Goal: Task Accomplishment & Management: Complete application form

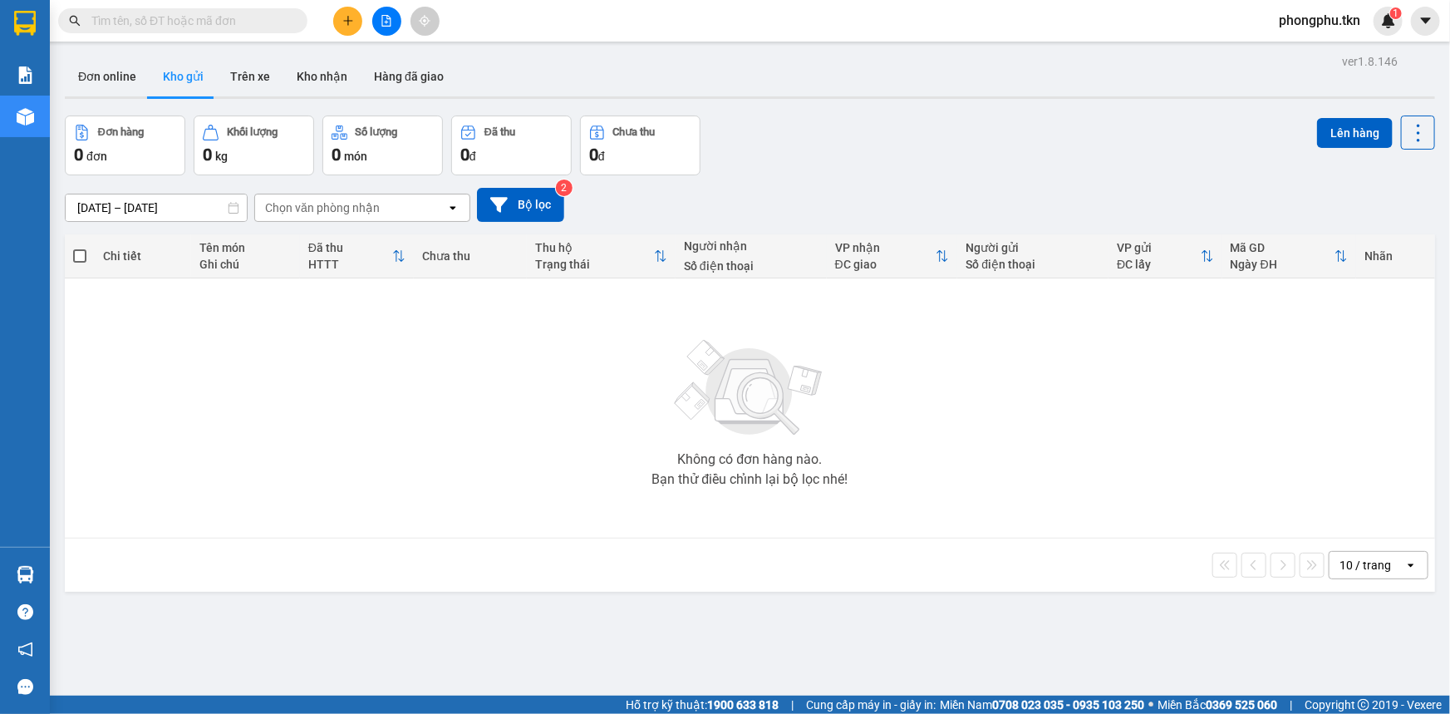
click at [262, 27] on input "text" at bounding box center [189, 21] width 196 height 18
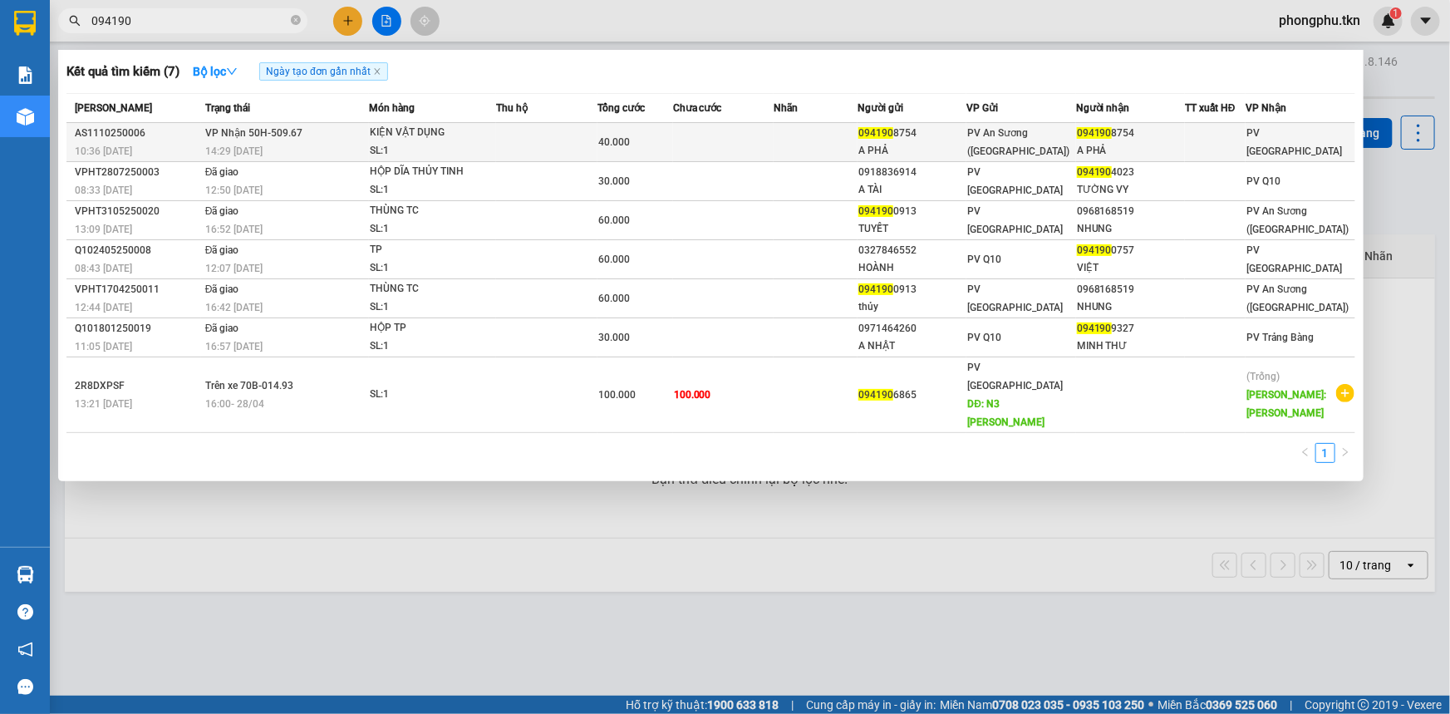
type input "094190"
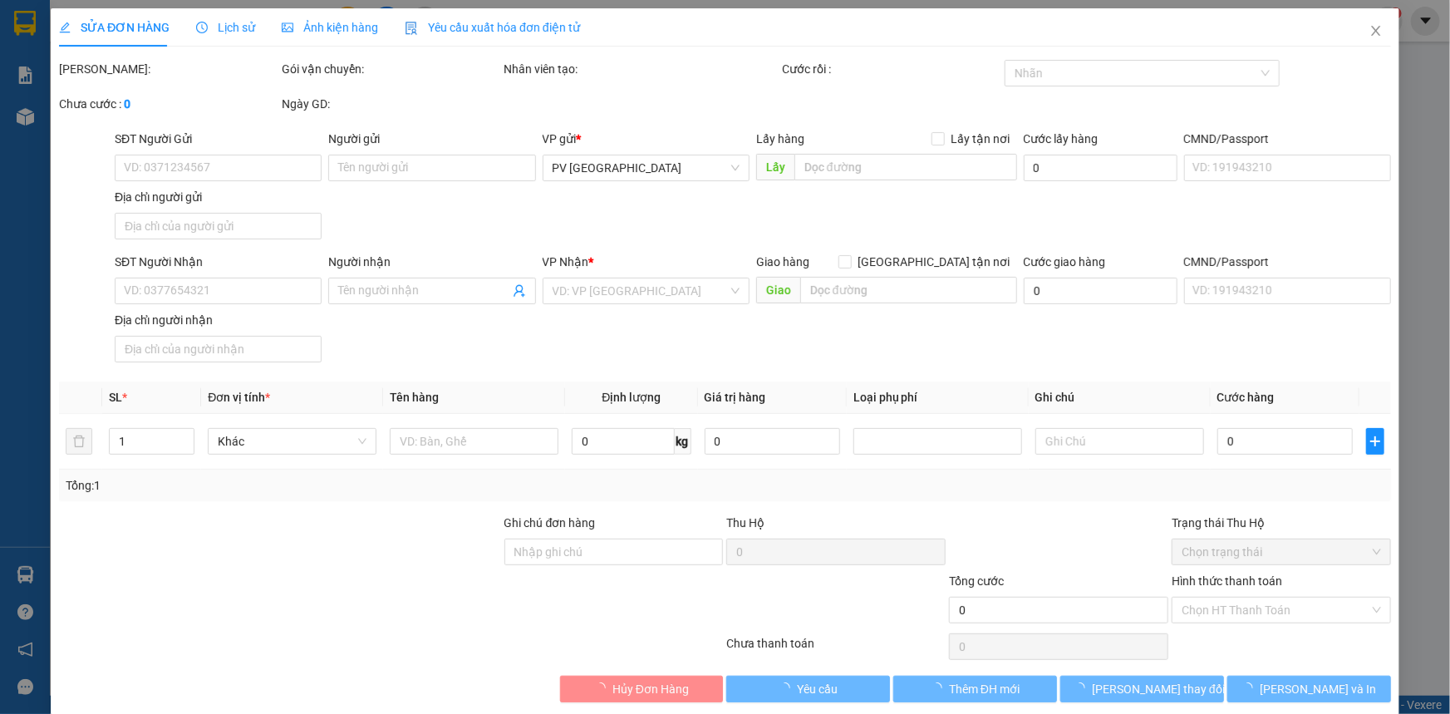
type input "0941908754"
type input "A PHẢ"
type input "0941908754"
type input "A PHẢ"
type input "40.000"
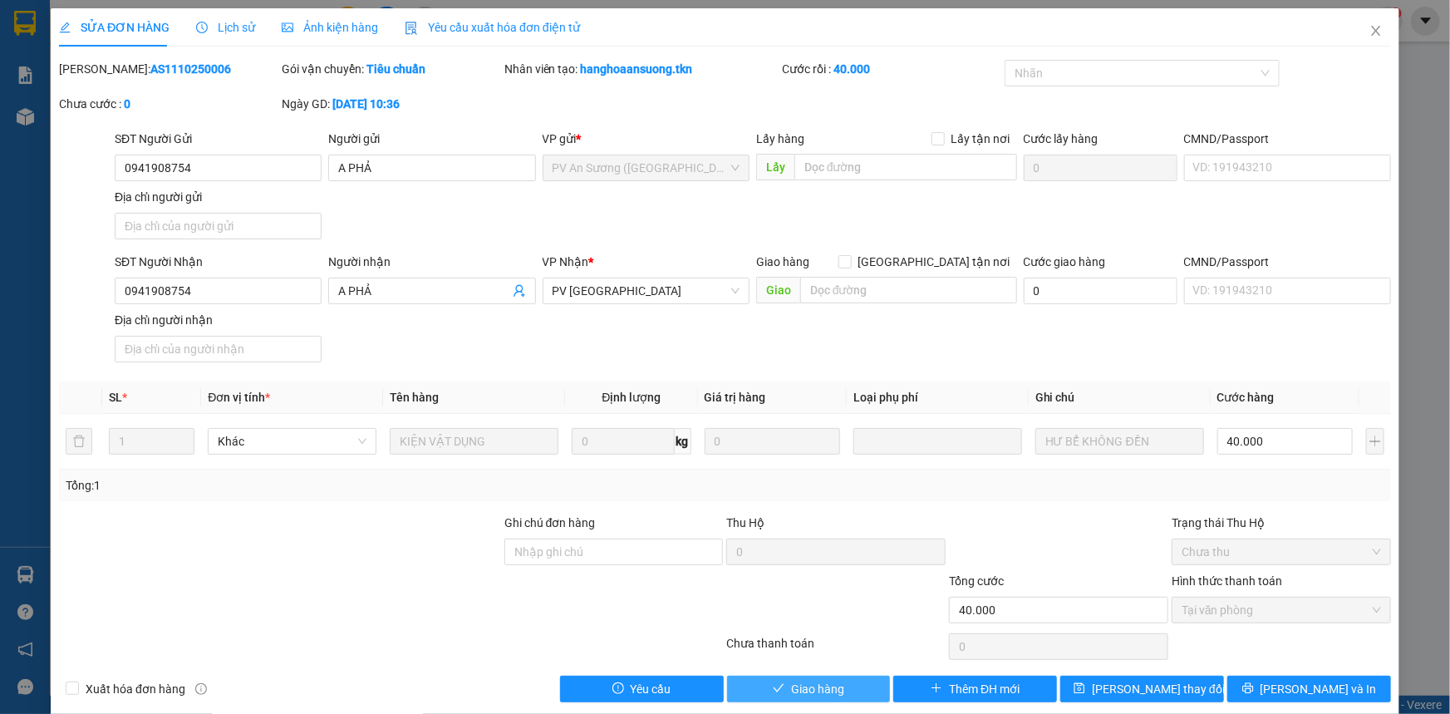
click at [800, 687] on span "Giao hàng" at bounding box center [817, 689] width 53 height 18
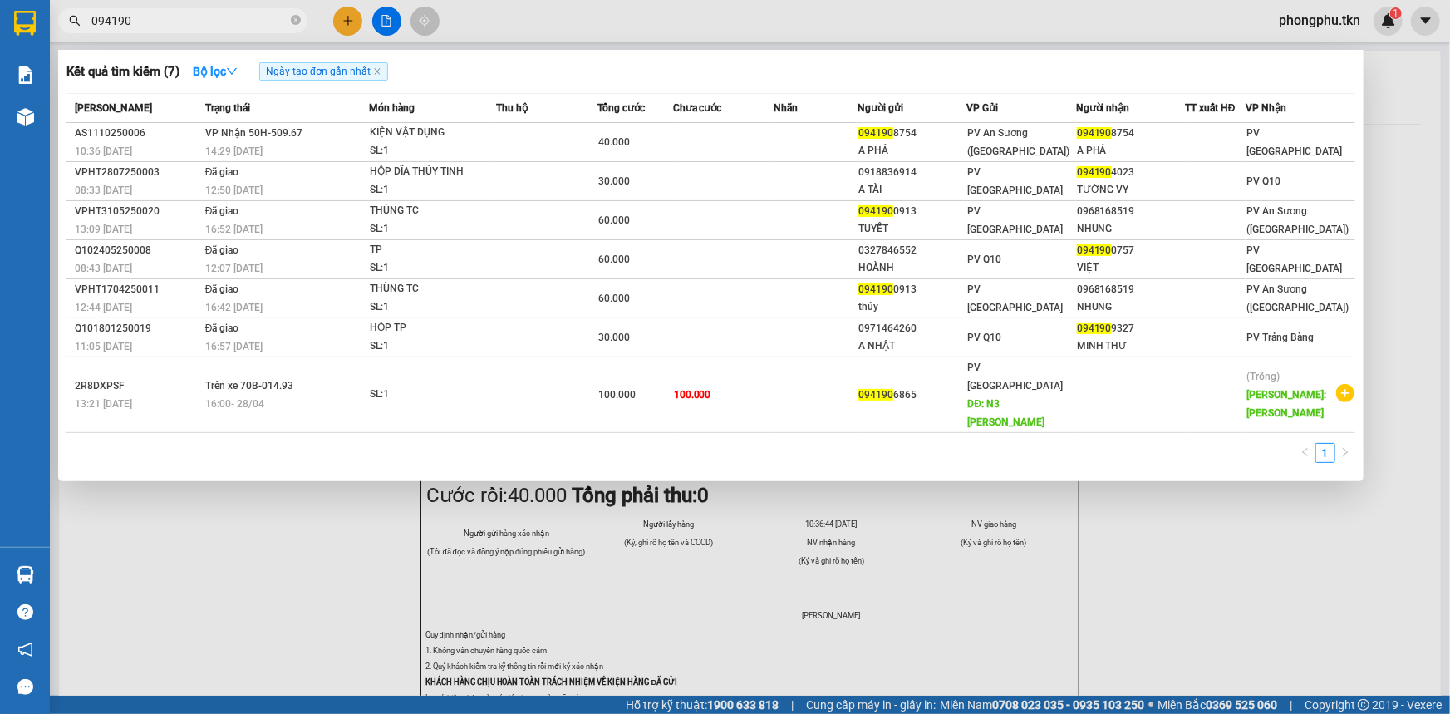
click at [179, 24] on input "094190" at bounding box center [189, 21] width 196 height 18
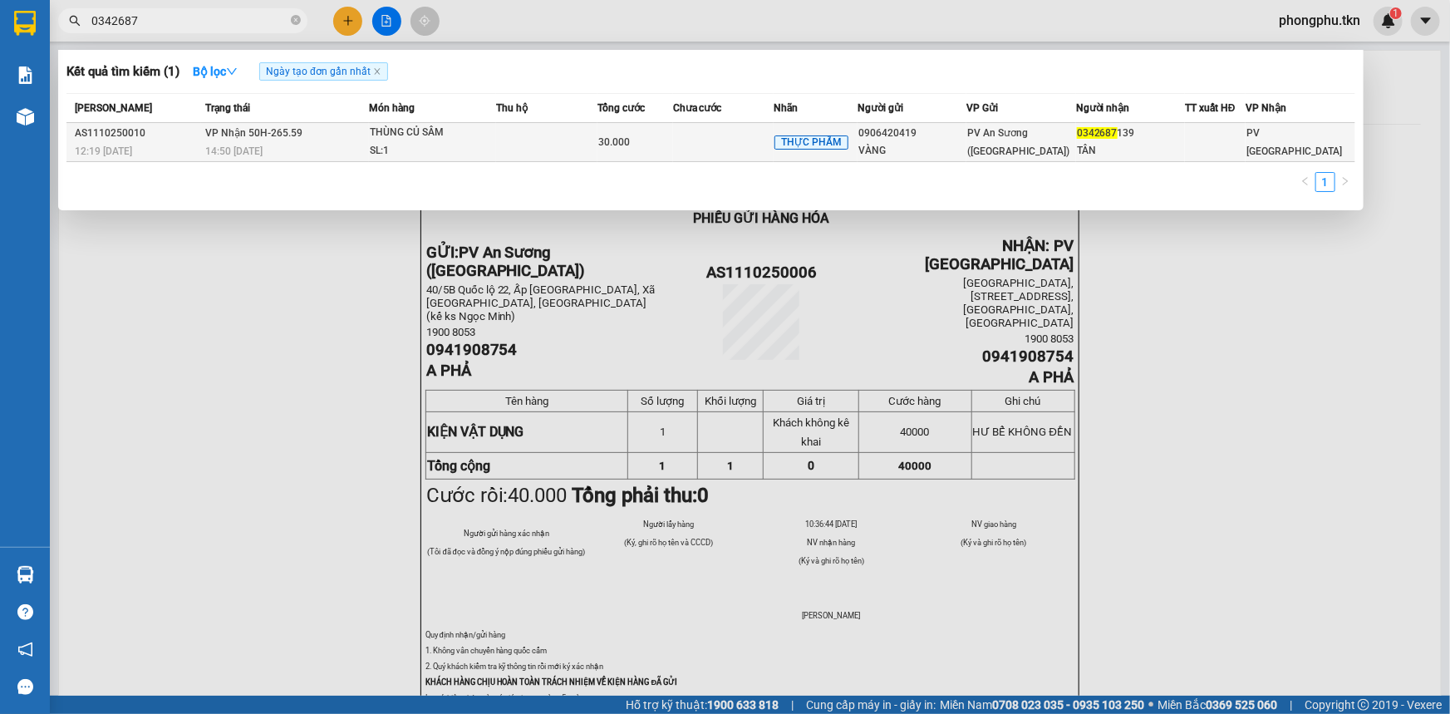
type input "0342687"
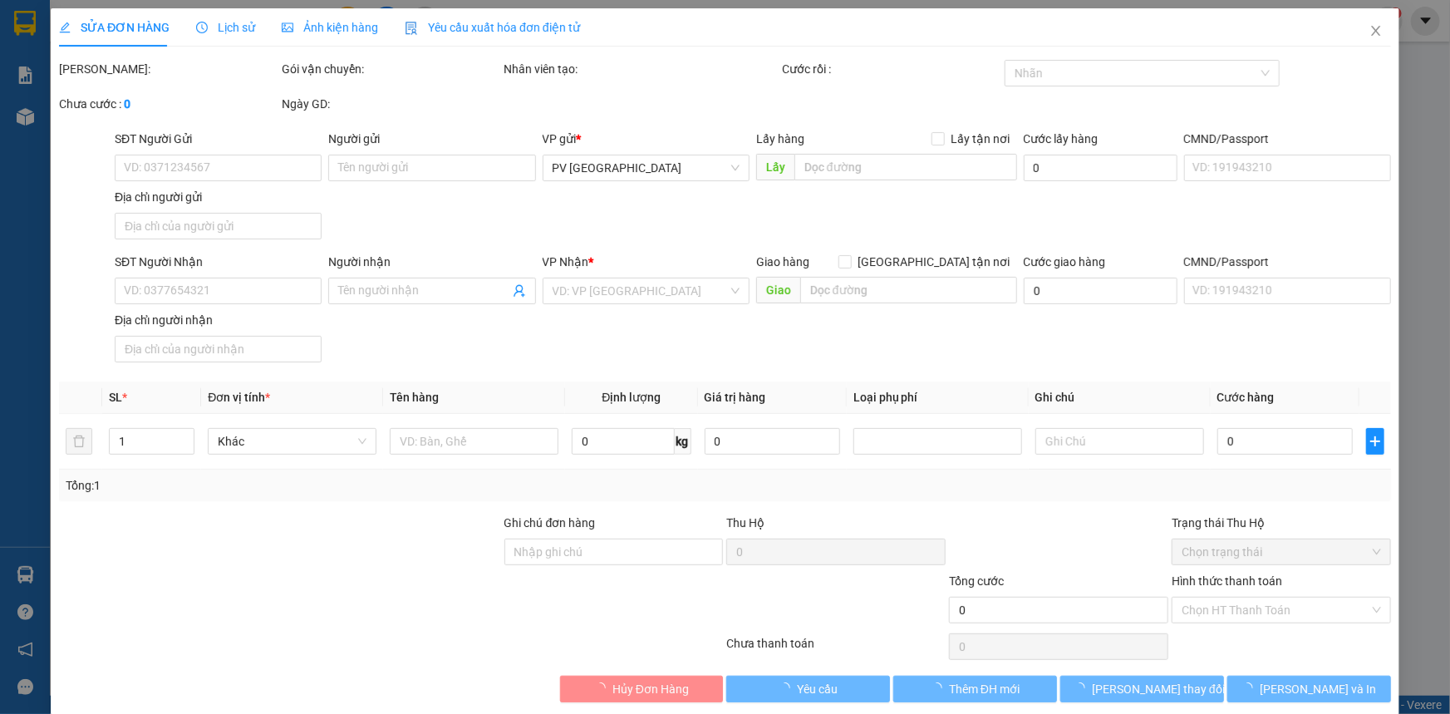
type input "0906420419"
type input "VÀNG"
type input "0342687139"
type input "TÂN"
type input "30.000"
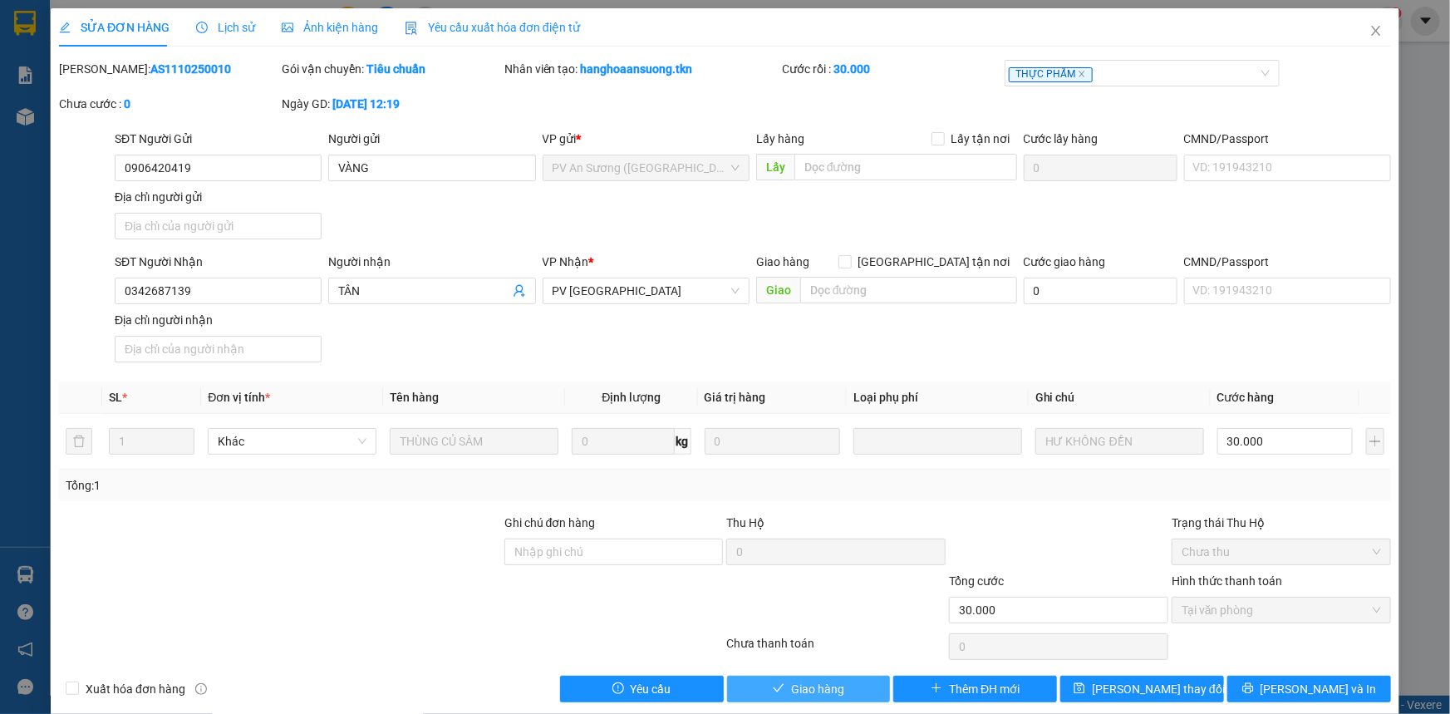
click at [805, 687] on span "Giao hàng" at bounding box center [817, 689] width 53 height 18
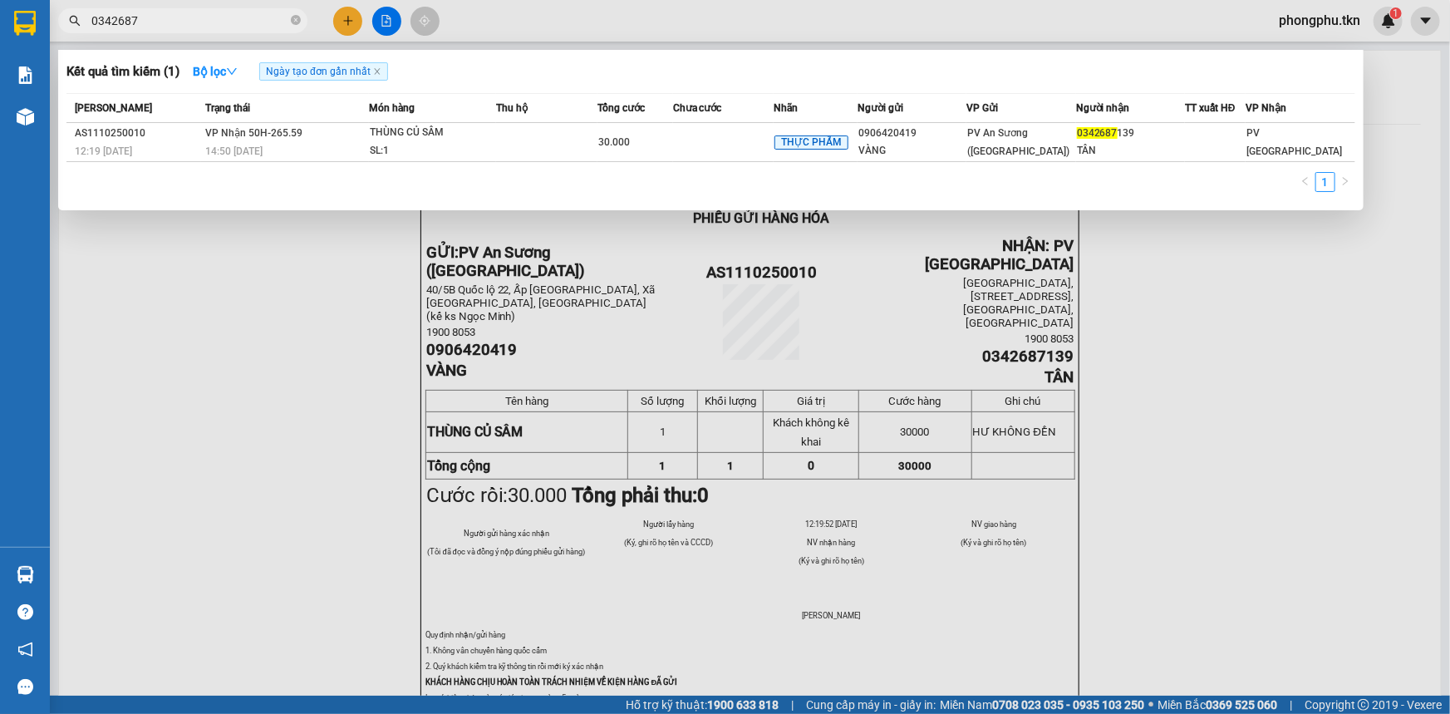
click at [207, 27] on input "0342687" at bounding box center [189, 21] width 196 height 18
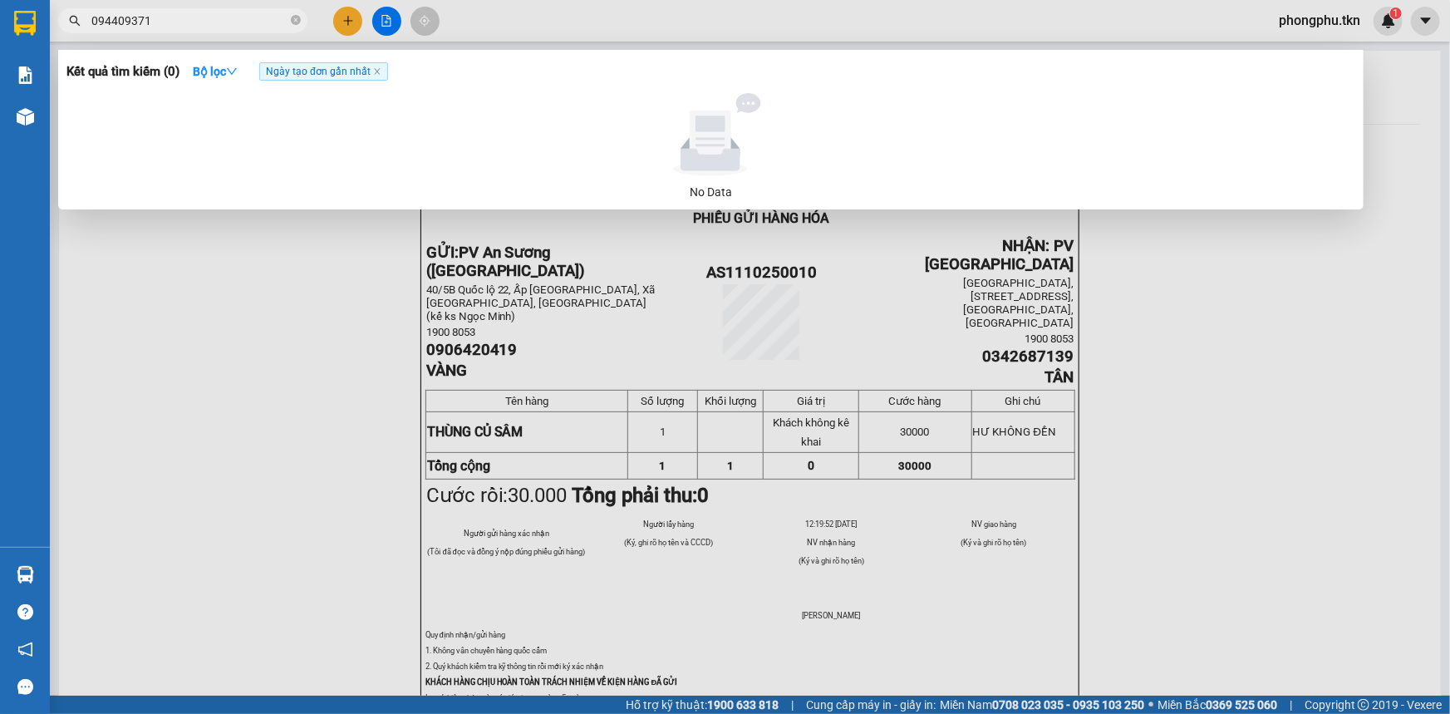
click at [117, 22] on input "094409371" at bounding box center [189, 21] width 196 height 18
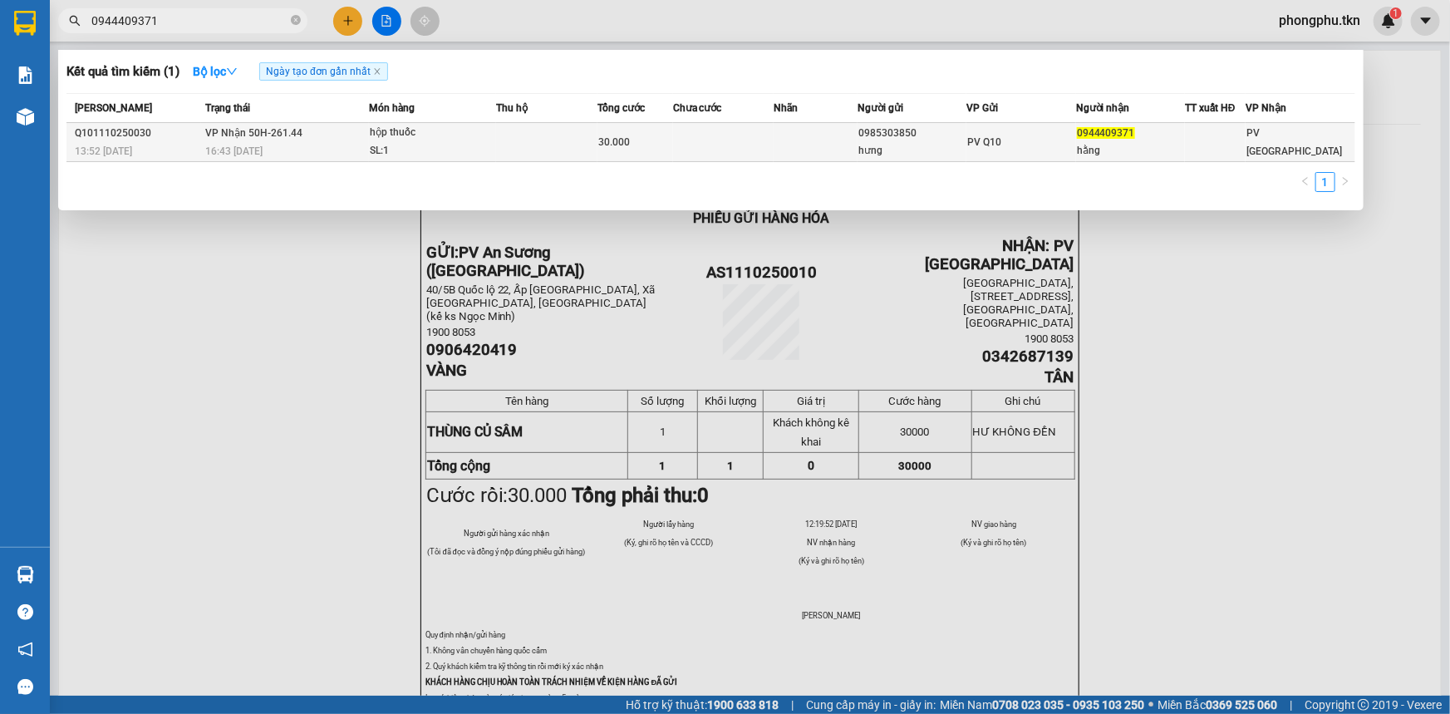
type input "0944409371"
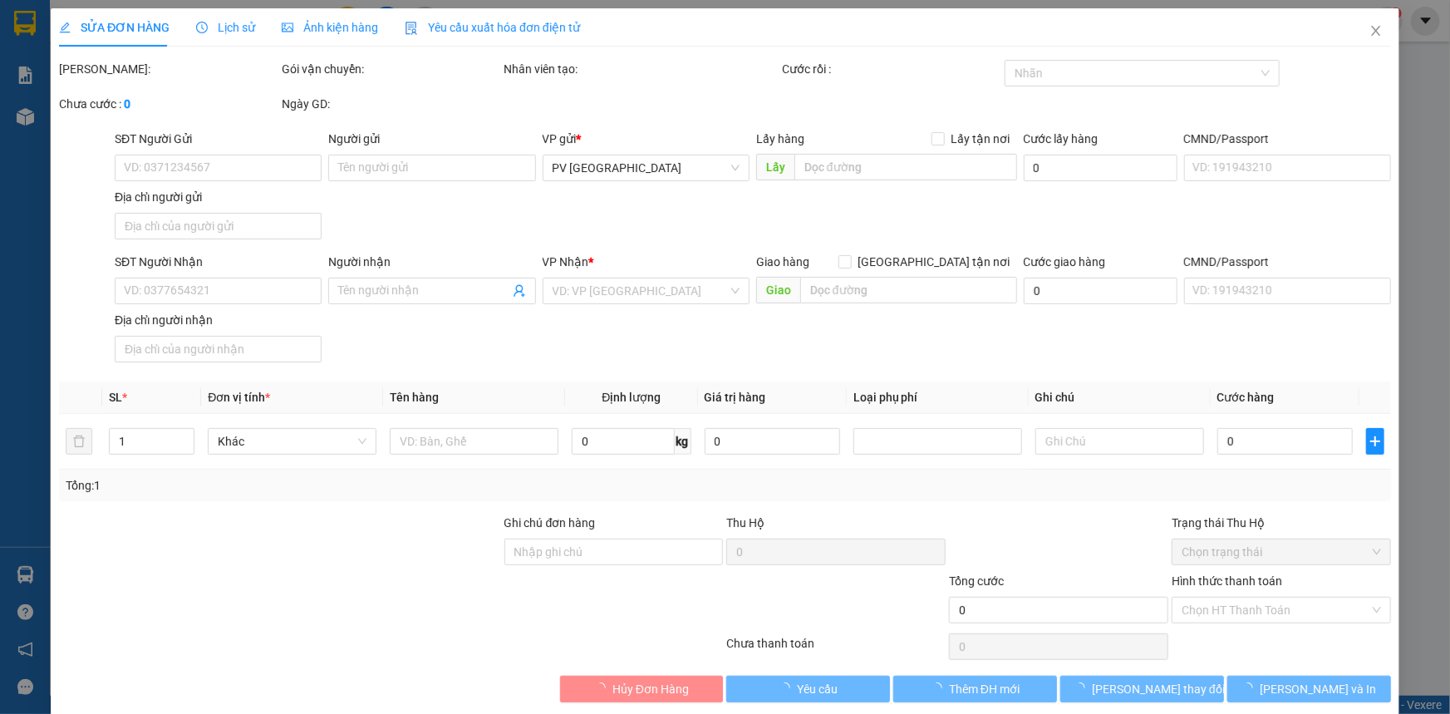
type input "0985303850"
type input "hưng"
type input "0944409371"
type input "hằng"
type input "30.000"
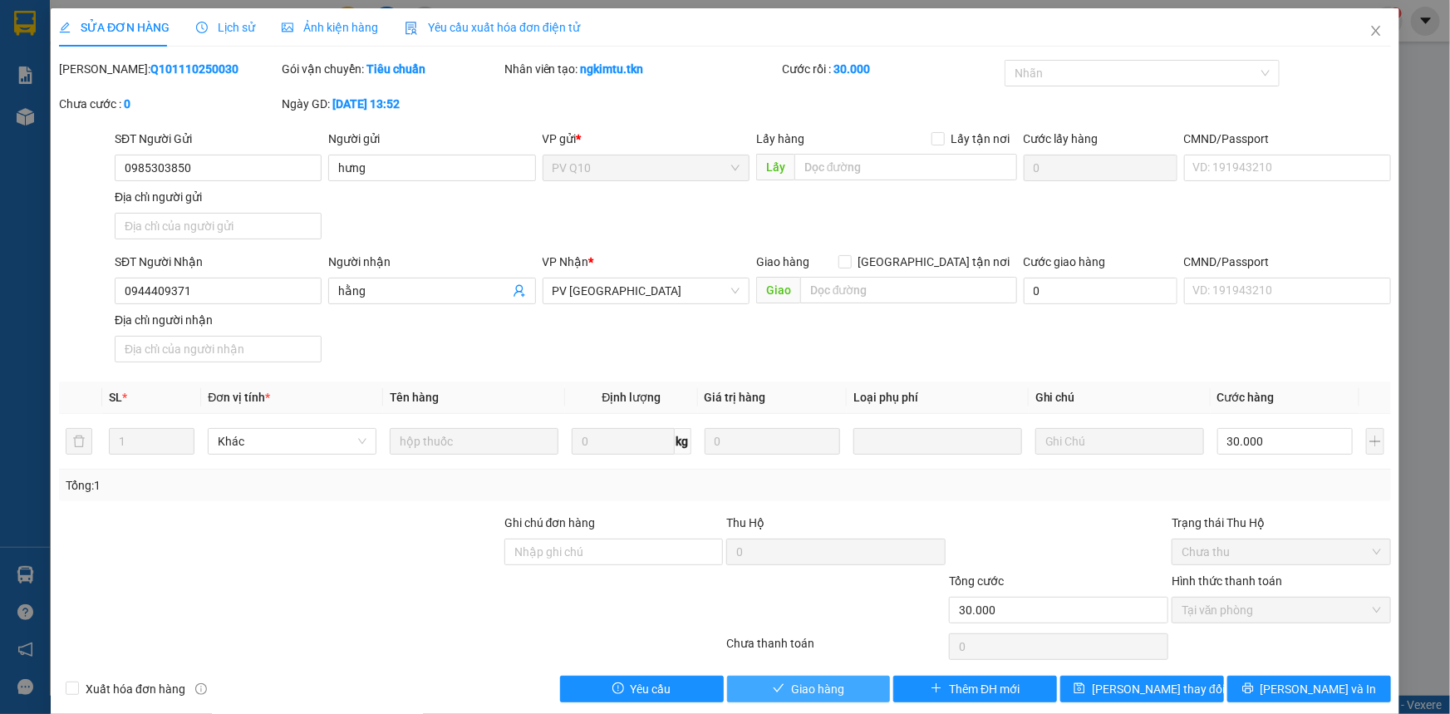
click at [836, 686] on span "Giao hàng" at bounding box center [817, 689] width 53 height 18
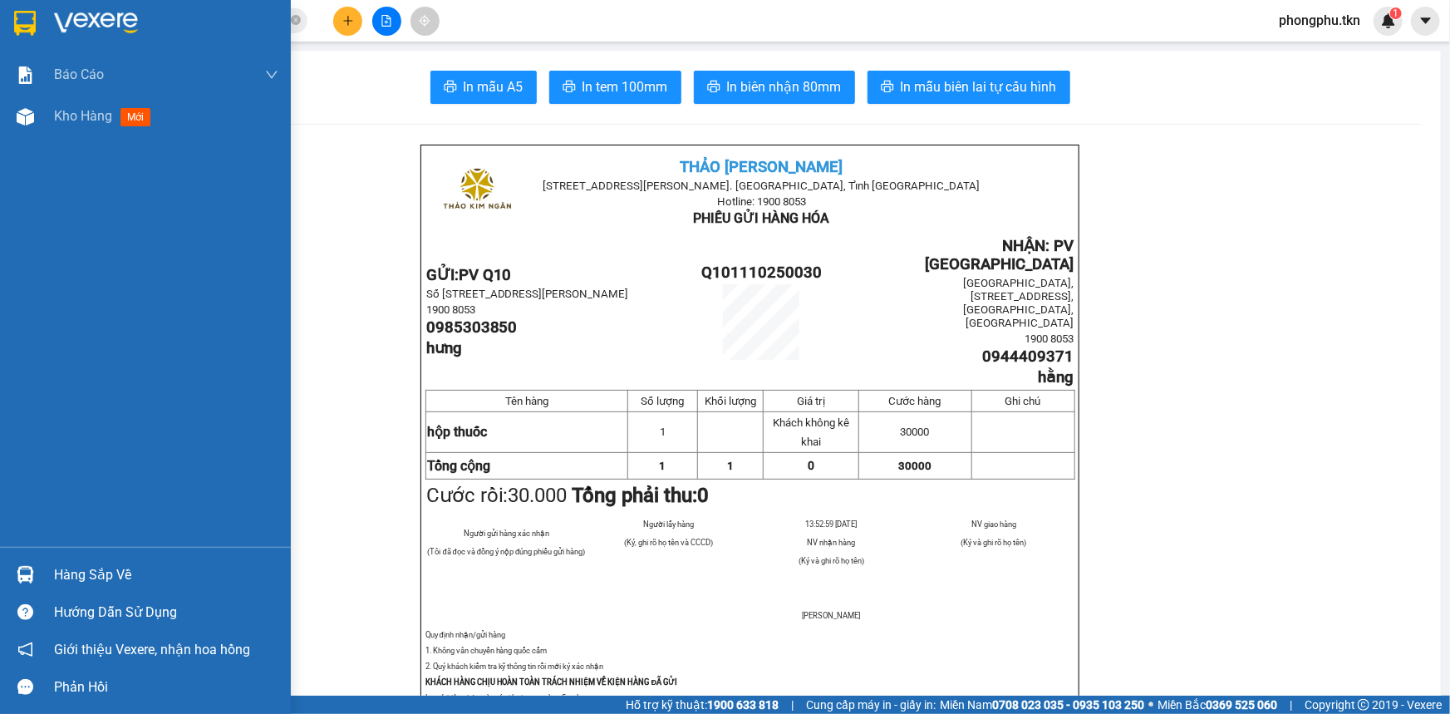
click at [32, 578] on img at bounding box center [25, 574] width 17 height 17
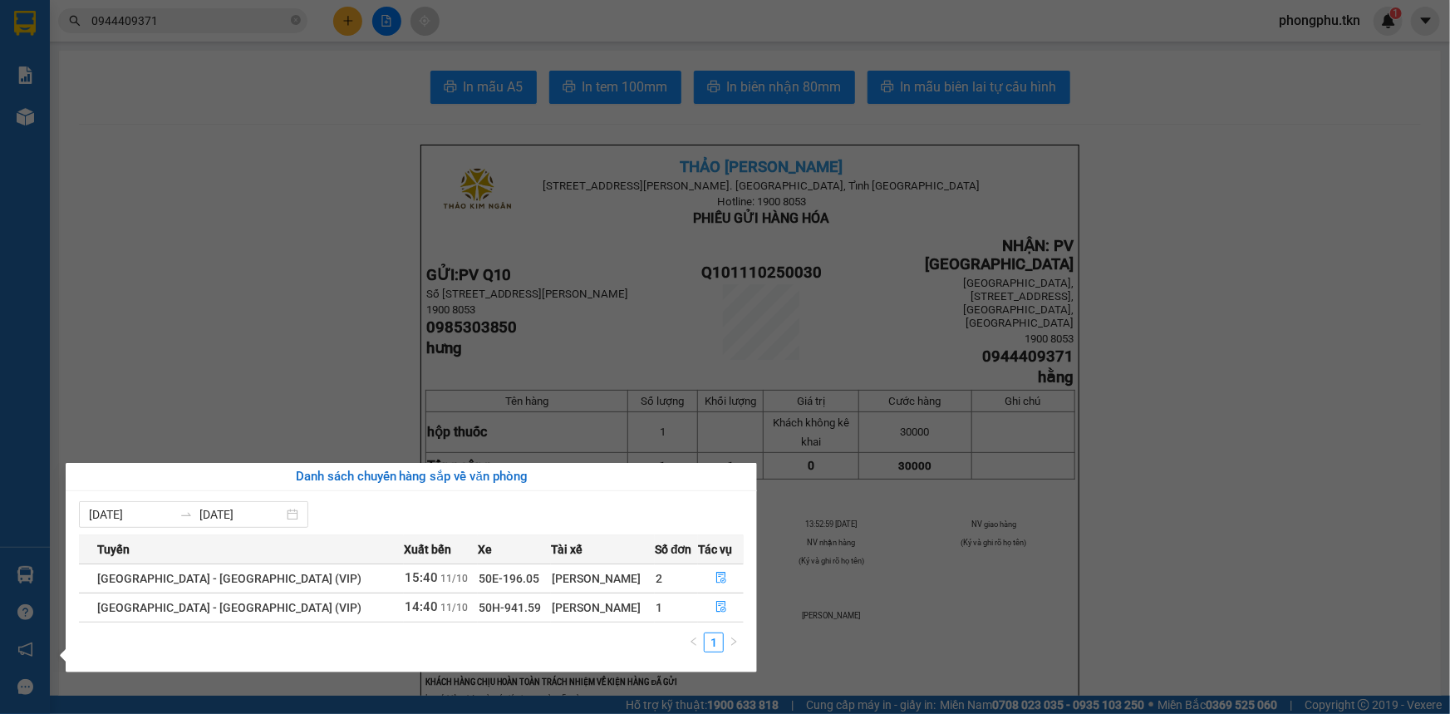
click at [215, 17] on section "Kết quả tìm kiếm ( 1 ) Bộ lọc Ngày tạo đơn gần nhất Mã ĐH Trạng thái Món hàng T…" at bounding box center [725, 357] width 1450 height 714
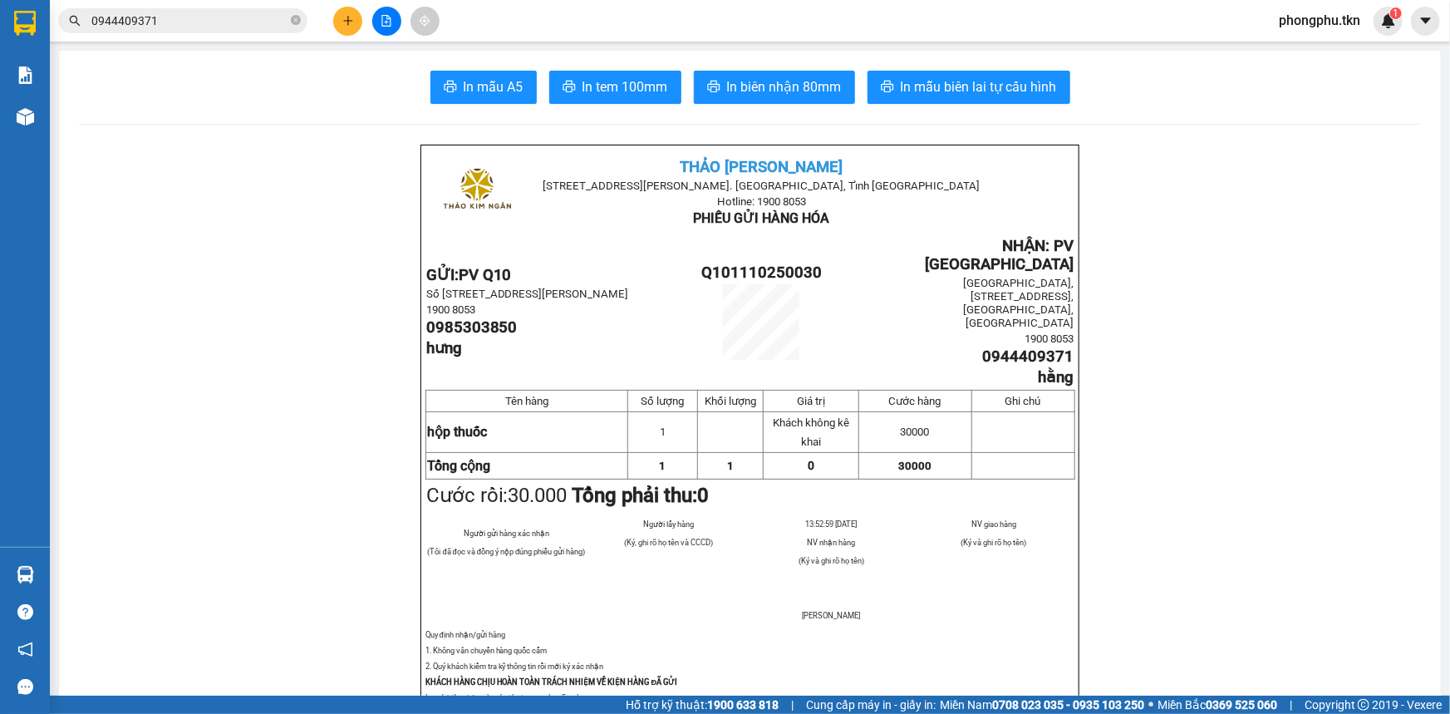
click at [215, 17] on input "0944409371" at bounding box center [189, 21] width 196 height 18
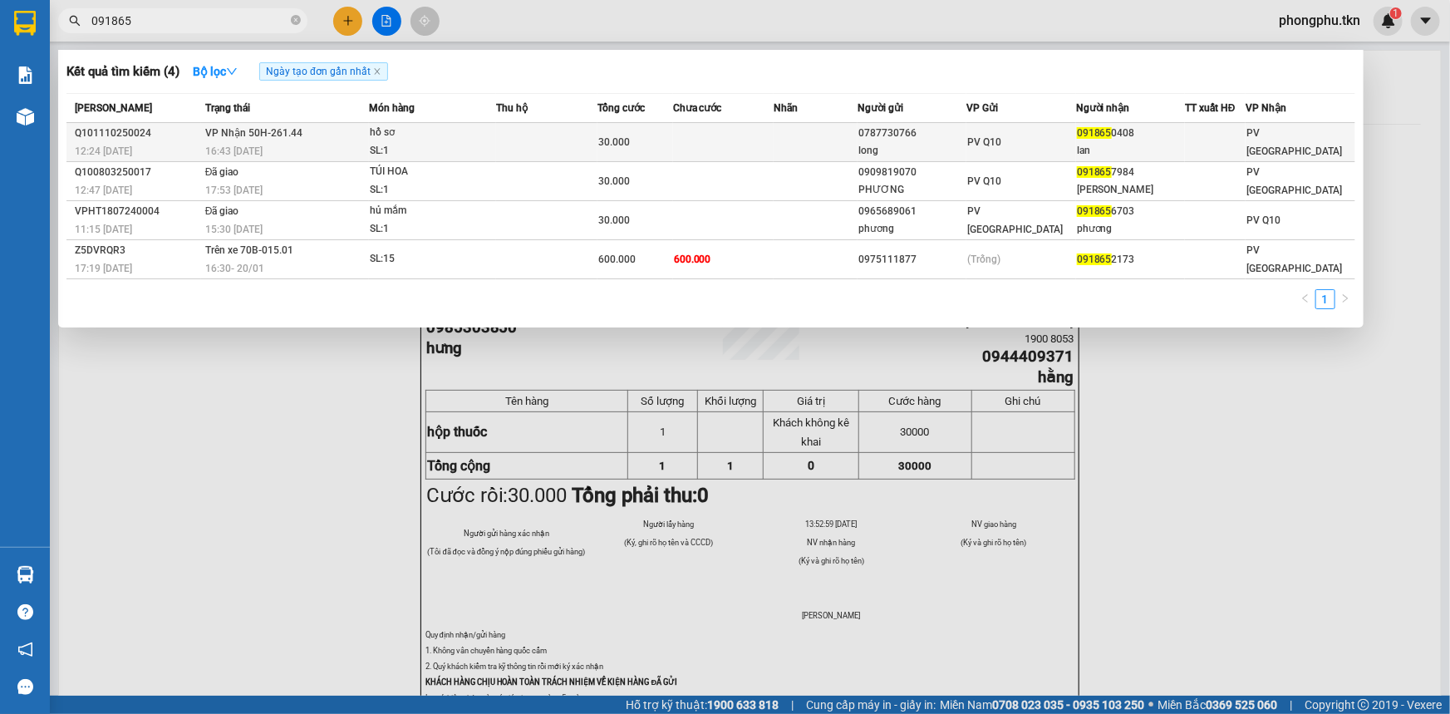
type input "091865"
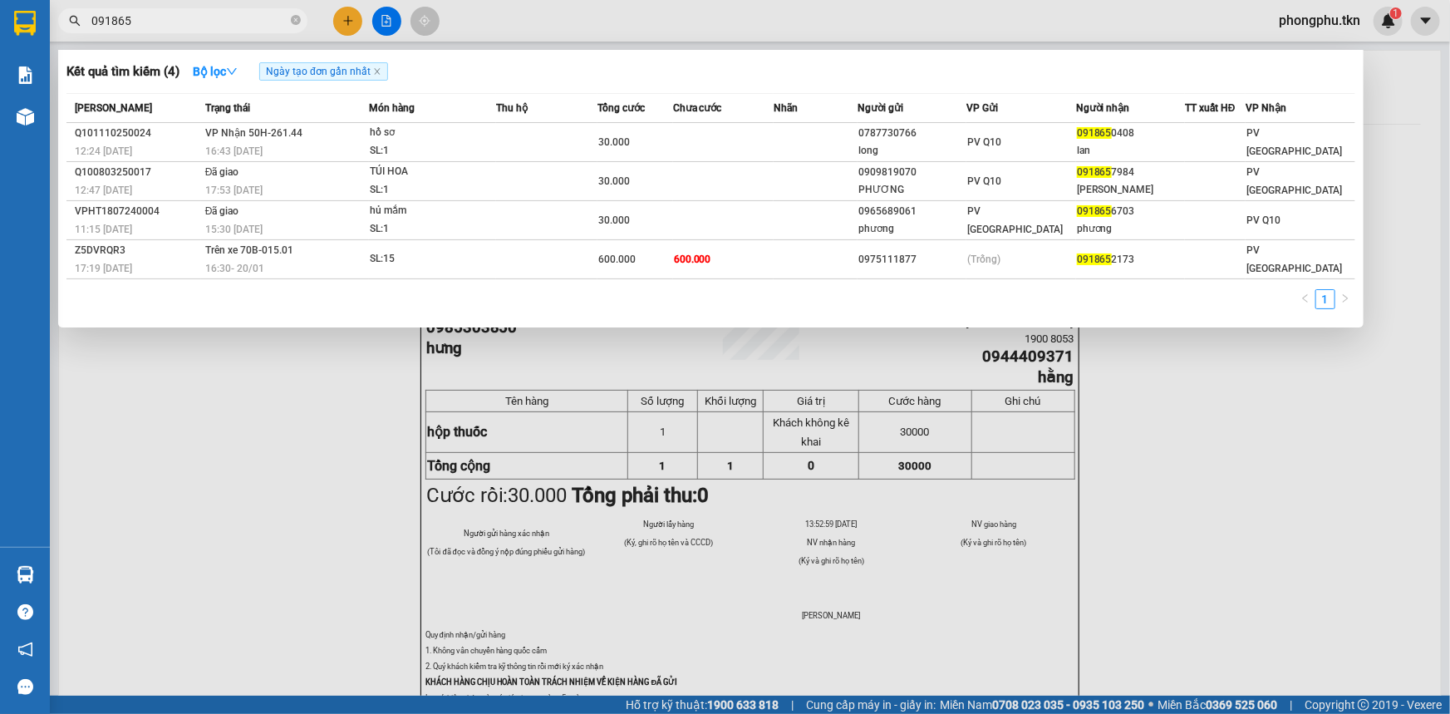
click at [552, 152] on td at bounding box center [546, 142] width 101 height 39
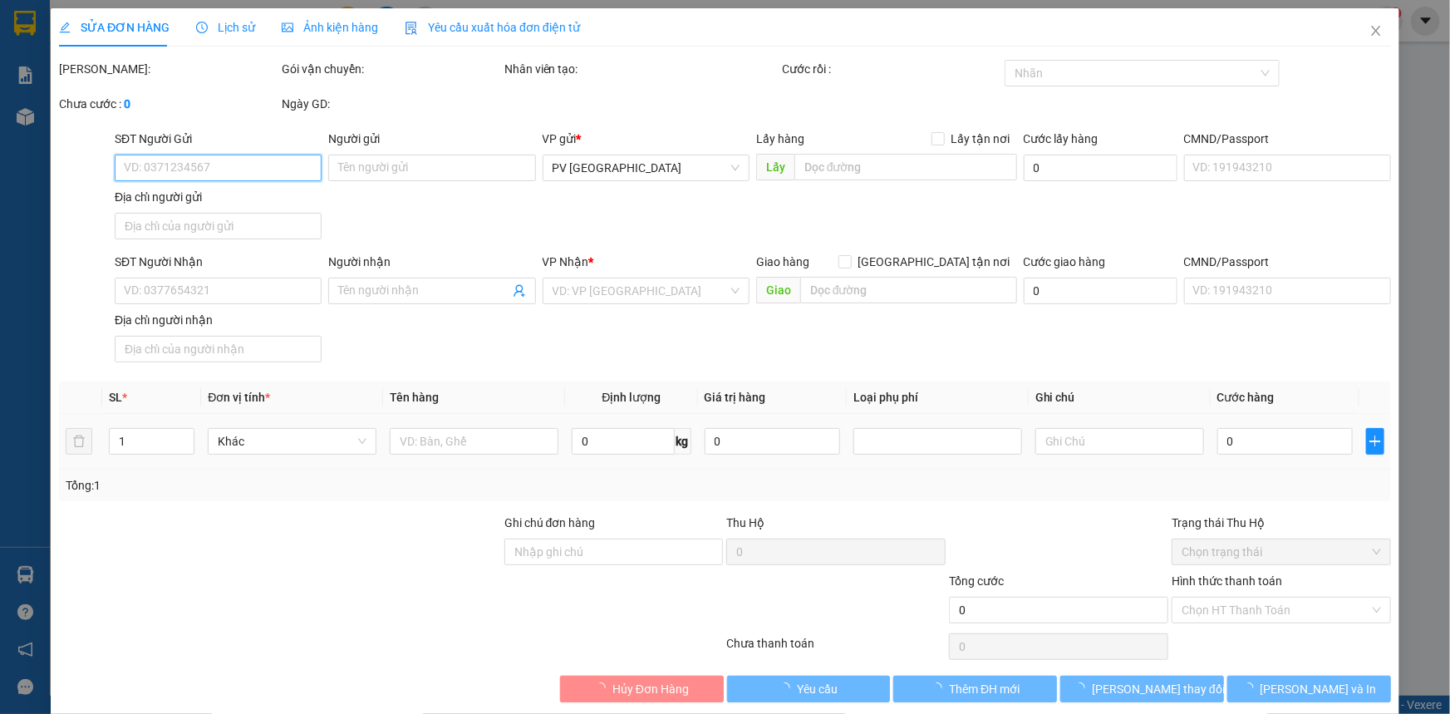
type input "0787730766"
type input "long"
type input "0918650408"
type input "lan"
type input "30.000"
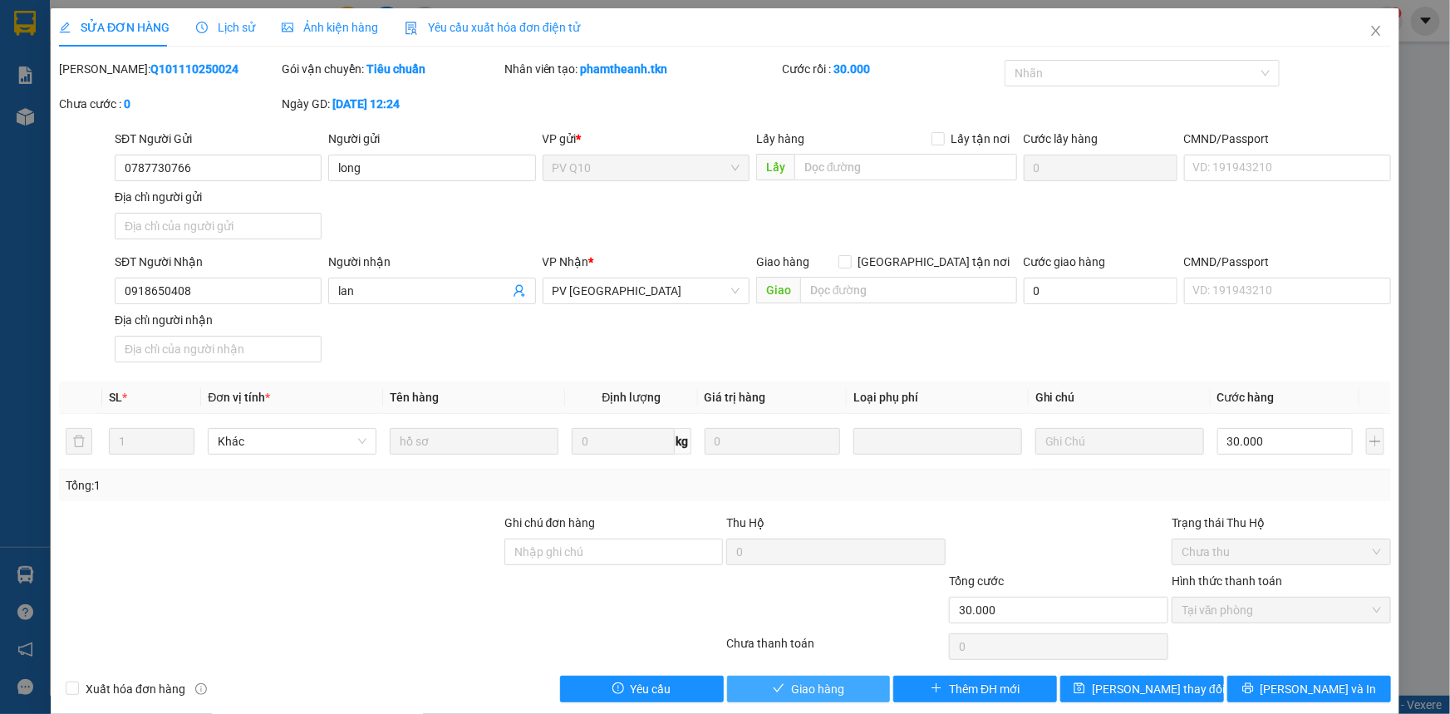
click at [797, 684] on span "Giao hàng" at bounding box center [817, 689] width 53 height 18
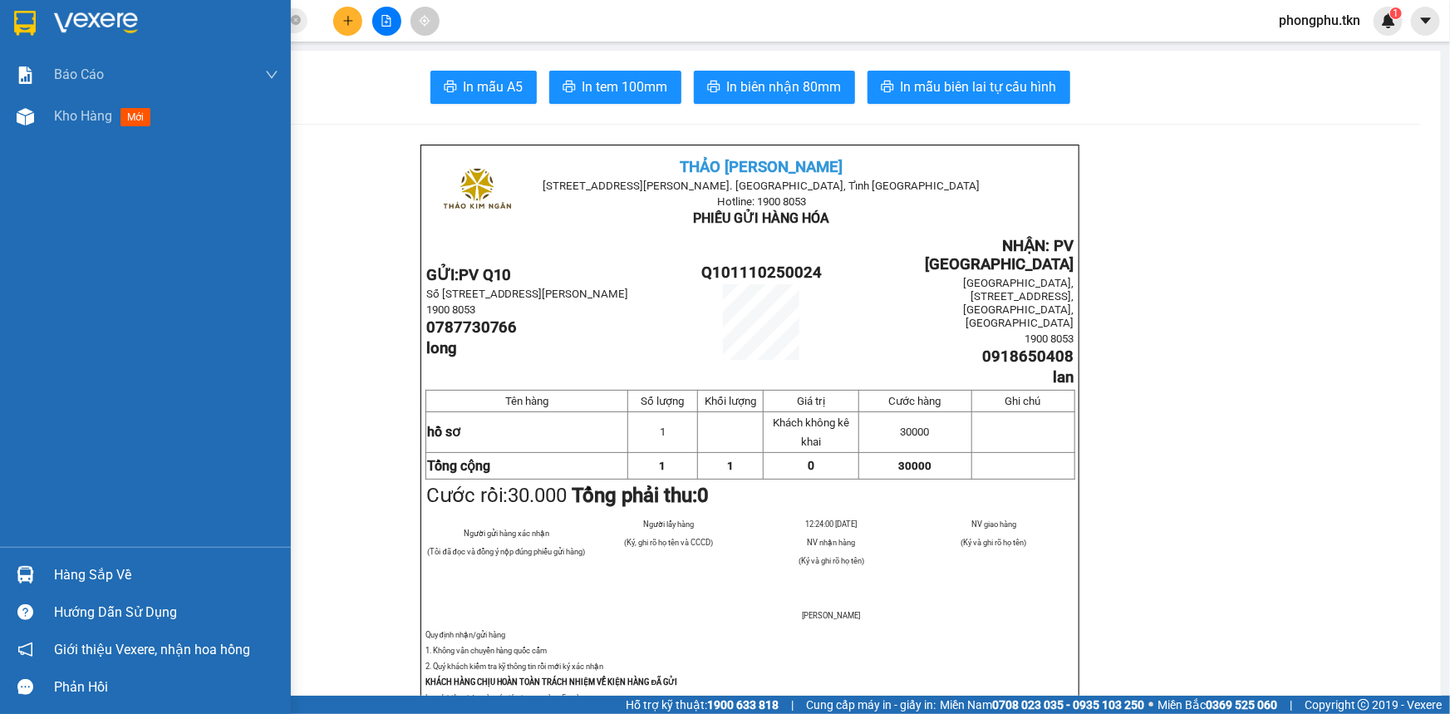
click at [57, 574] on div "Hàng sắp về" at bounding box center [166, 575] width 224 height 25
